Goal: Transaction & Acquisition: Subscribe to service/newsletter

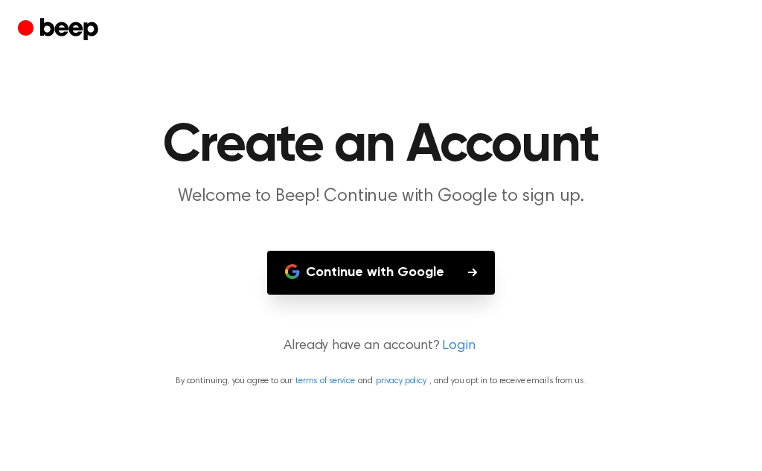
click at [450, 267] on button "Continue with Google" at bounding box center [381, 273] width 228 height 44
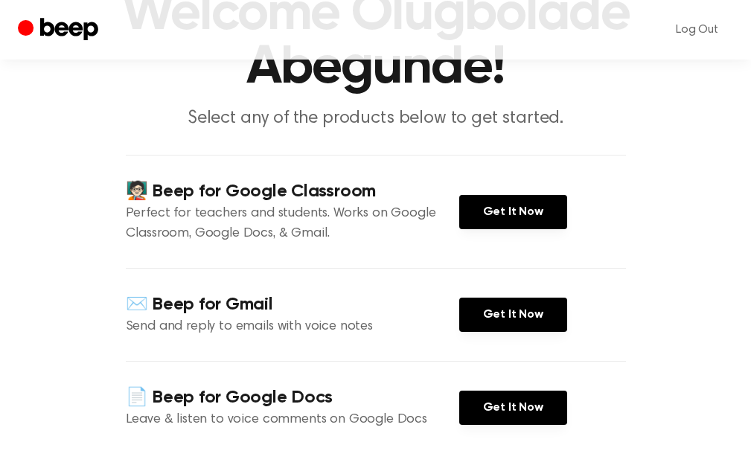
scroll to position [138, 0]
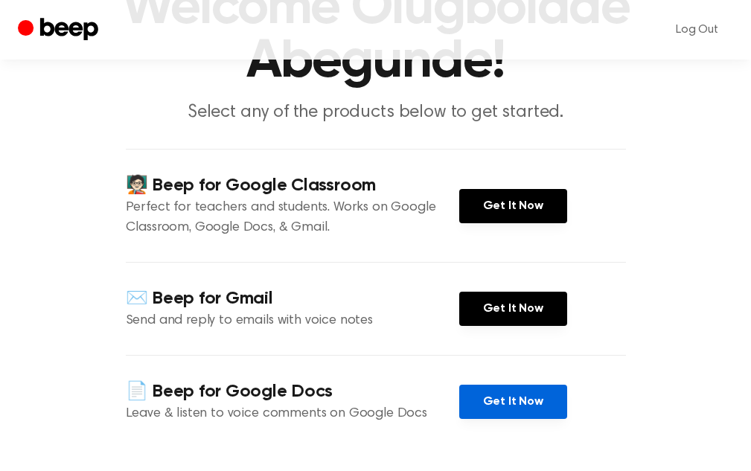
click at [488, 403] on link "Get It Now" at bounding box center [513, 402] width 108 height 34
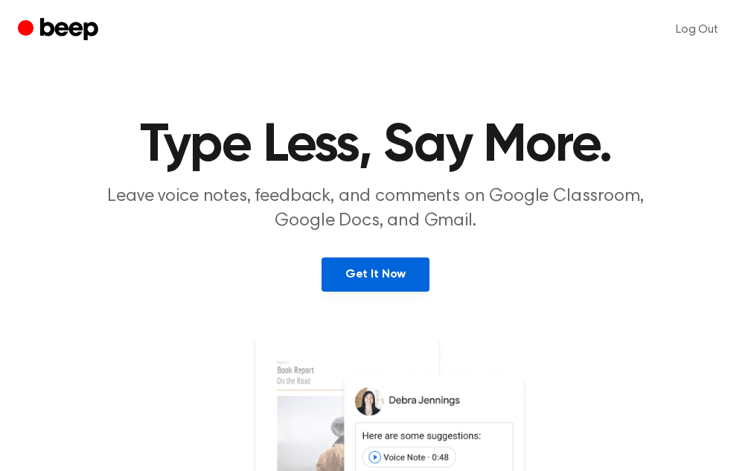
click at [370, 279] on link "Get It Now" at bounding box center [375, 274] width 108 height 34
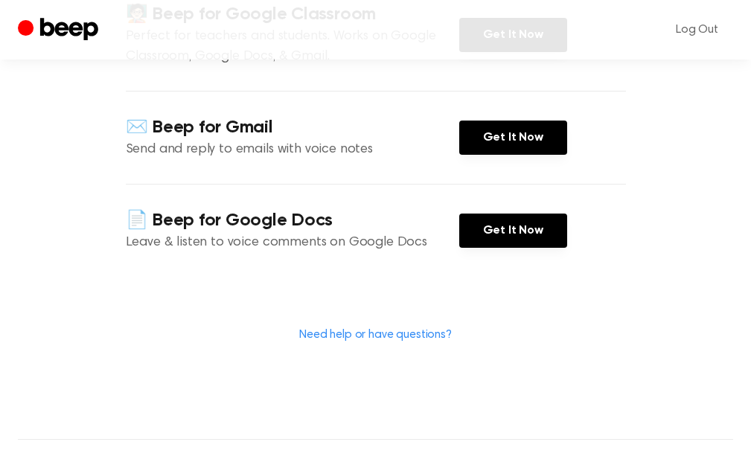
scroll to position [165, 0]
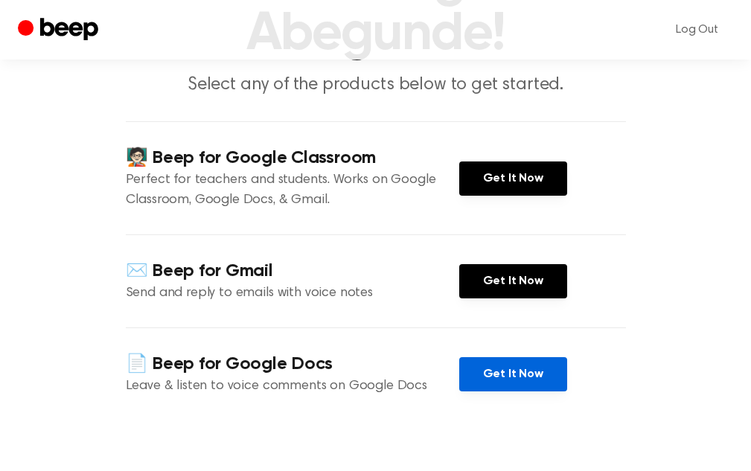
click at [493, 376] on link "Get It Now" at bounding box center [513, 374] width 108 height 34
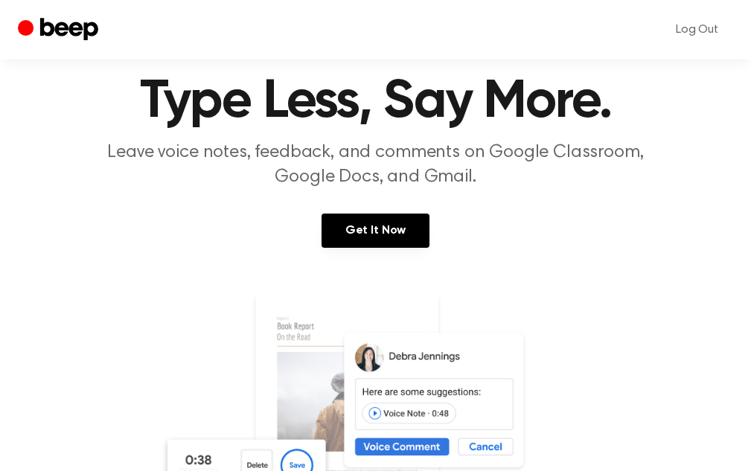
scroll to position [32, 0]
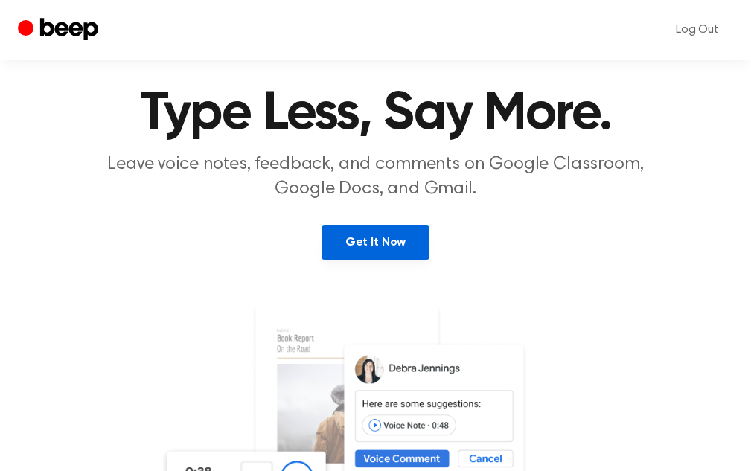
click at [364, 236] on link "Get It Now" at bounding box center [375, 242] width 108 height 34
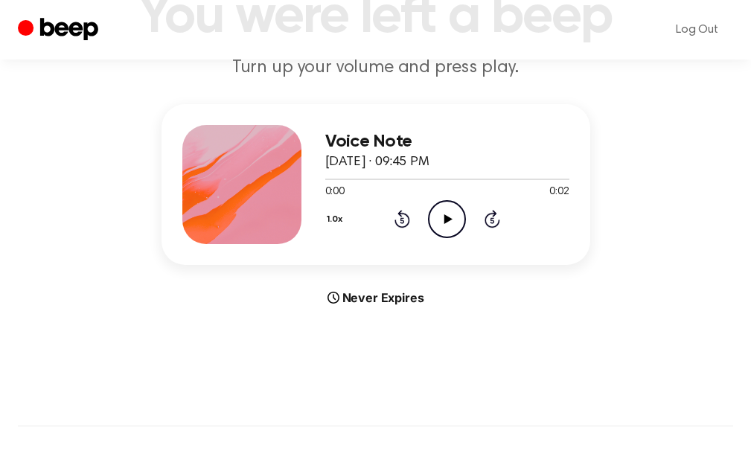
scroll to position [133, 0]
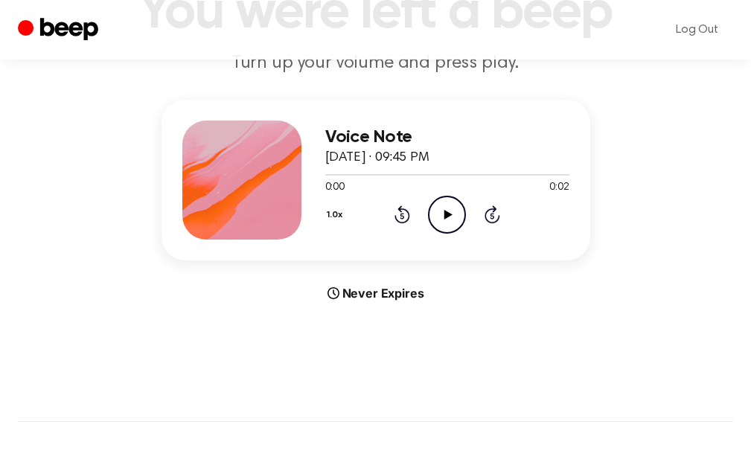
click at [362, 298] on div "Never Expires" at bounding box center [375, 293] width 429 height 18
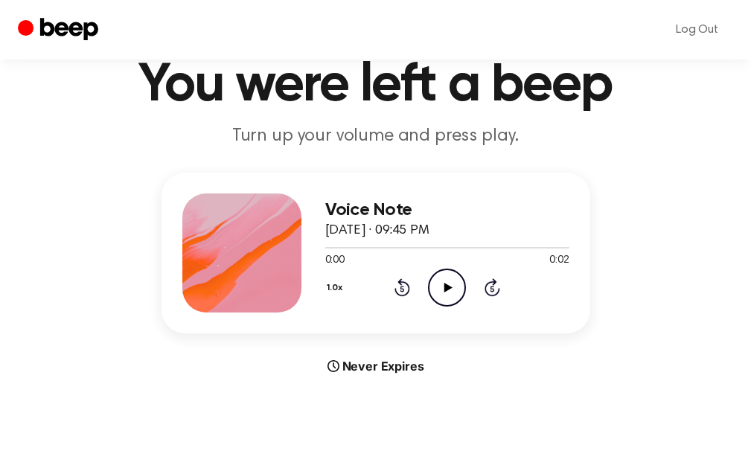
scroll to position [0, 0]
